Goal: Find specific page/section: Find specific page/section

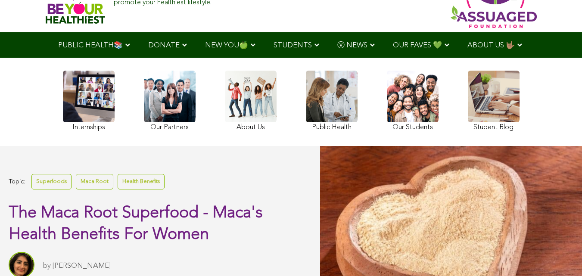
click at [144, 123] on link at bounding box center [170, 102] width 52 height 63
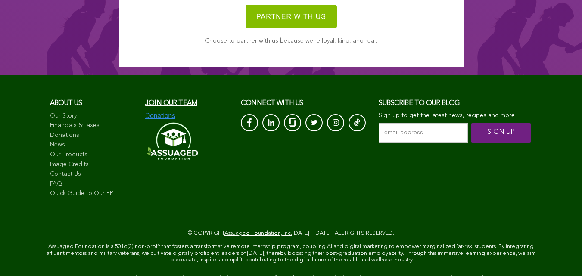
scroll to position [5262, 0]
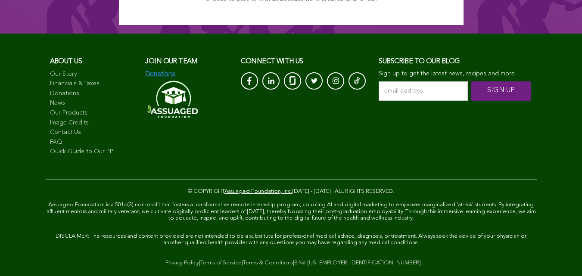
click at [50, 88] on link "Financials & Taxes" at bounding box center [93, 84] width 87 height 9
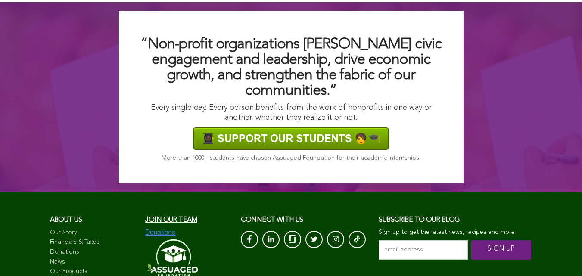
scroll to position [696, 0]
